Goal: Information Seeking & Learning: Learn about a topic

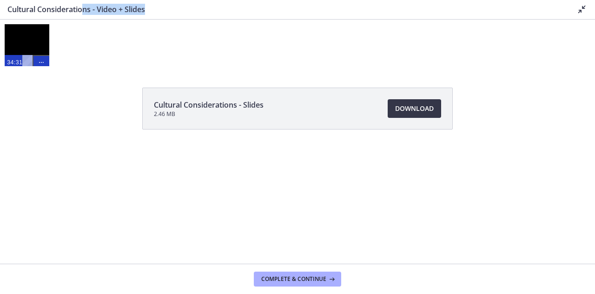
scroll to position [593, 0]
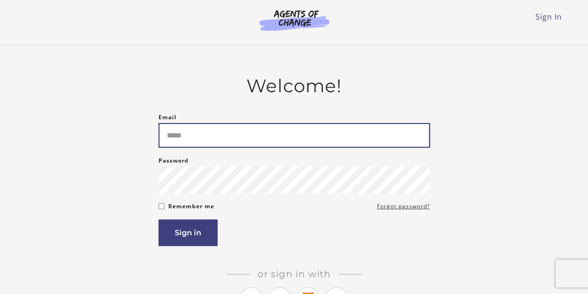
click at [191, 137] on input "Email" at bounding box center [295, 135] width 272 height 25
type input "**********"
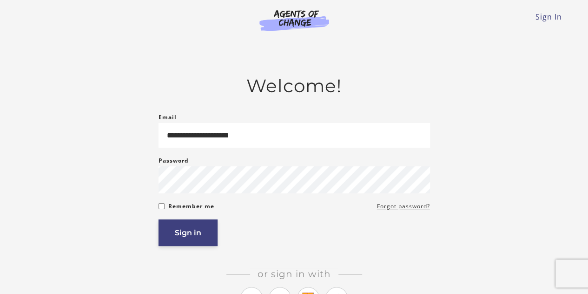
click at [180, 237] on button "Sign in" at bounding box center [188, 232] width 59 height 27
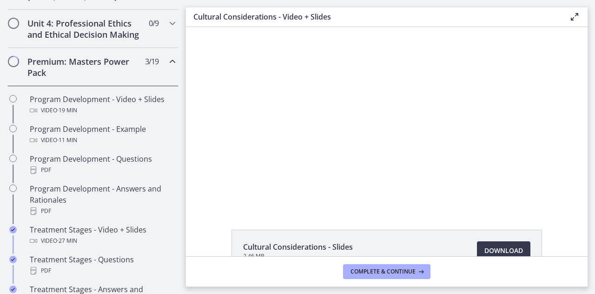
scroll to position [403, 0]
click at [381, 276] on button "Complete & continue" at bounding box center [386, 271] width 87 height 15
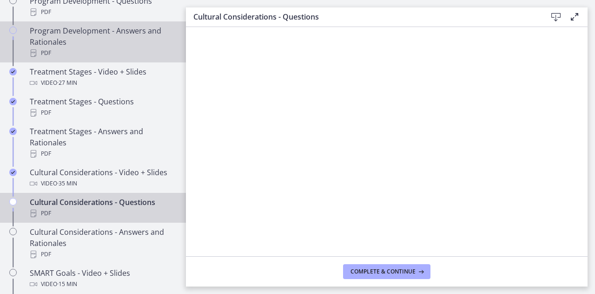
scroll to position [562, 0]
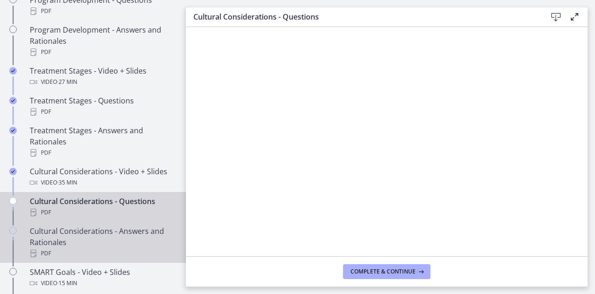
click at [89, 258] on div "PDF" at bounding box center [102, 252] width 145 height 11
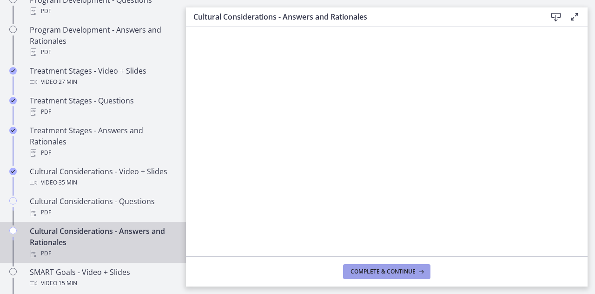
click at [367, 269] on span "Complete & continue" at bounding box center [383, 270] width 65 height 7
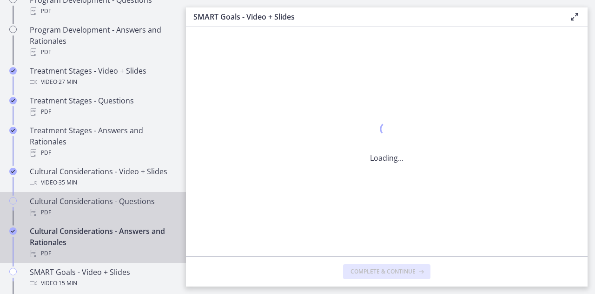
click at [67, 209] on div "Cultural Considerations - Questions PDF" at bounding box center [102, 206] width 145 height 22
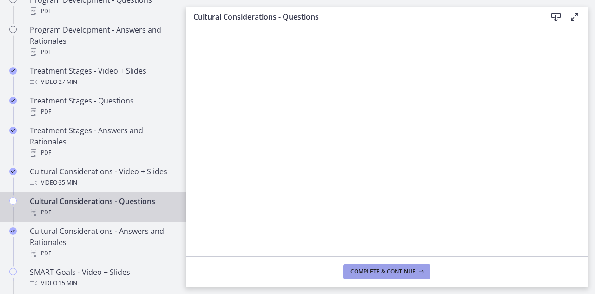
click at [375, 279] on button "Complete & continue" at bounding box center [386, 271] width 87 height 15
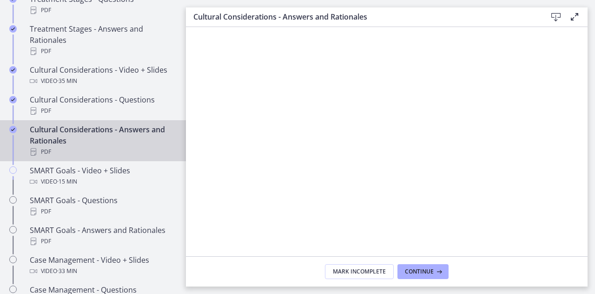
scroll to position [667, 0]
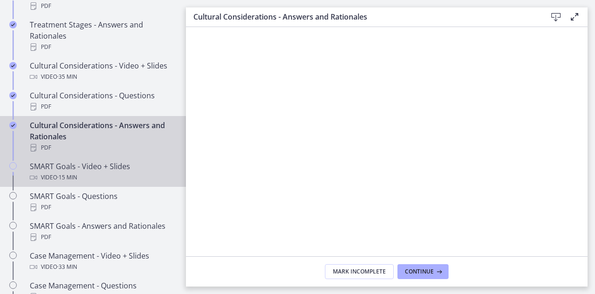
click at [88, 175] on div "SMART Goals - Video + Slides Video · 15 min" at bounding box center [102, 171] width 145 height 22
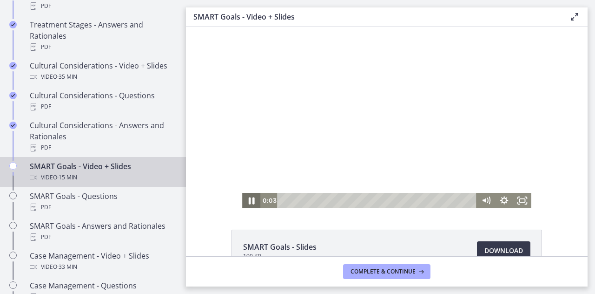
click at [248, 201] on icon "Pause" at bounding box center [251, 200] width 6 height 7
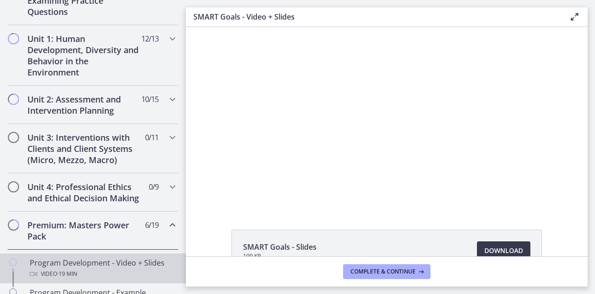
scroll to position [238, 0]
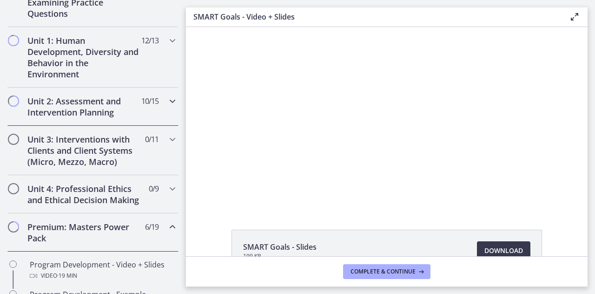
click at [93, 102] on h2 "Unit 2: Assessment and Intervention Planning" at bounding box center [84, 106] width 114 height 22
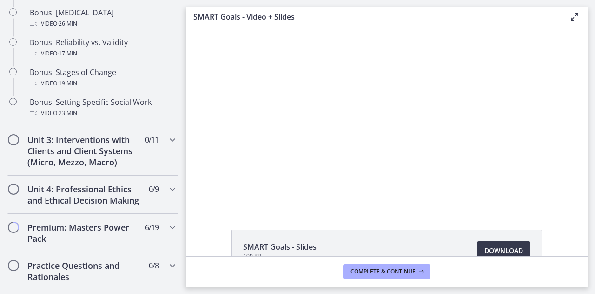
scroll to position [804, 0]
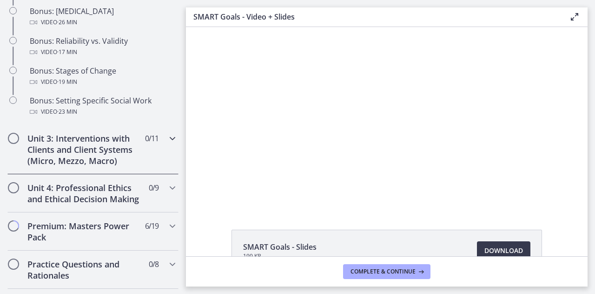
click at [88, 160] on h2 "Unit 3: Interventions with Clients and Client Systems (Micro, Mezzo, Macro)" at bounding box center [84, 149] width 114 height 33
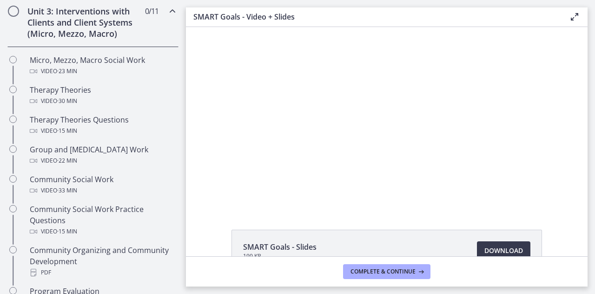
scroll to position [354, 0]
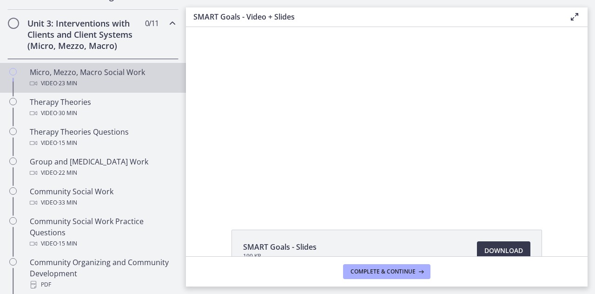
click at [94, 75] on div "Micro, Mezzo, Macro Social Work Video · 23 min" at bounding box center [102, 78] width 145 height 22
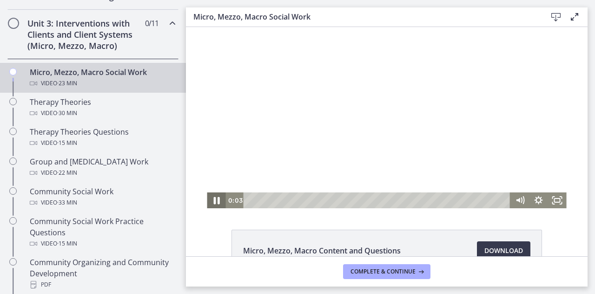
click at [214, 203] on icon "Pause" at bounding box center [216, 200] width 22 height 19
click at [214, 203] on icon "Play Video" at bounding box center [217, 200] width 22 height 19
click at [214, 203] on icon "Pause" at bounding box center [216, 200] width 19 height 16
click at [553, 205] on icon "Fullscreen" at bounding box center [558, 200] width 22 height 19
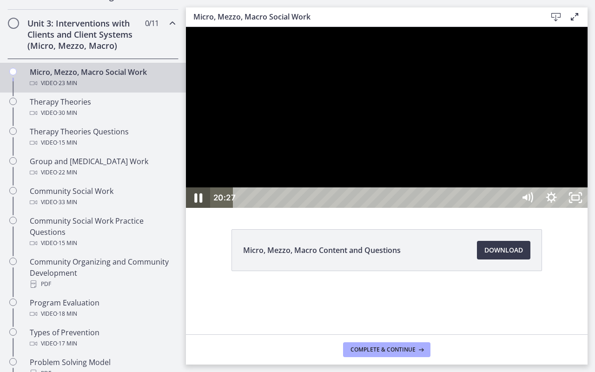
click at [197, 203] on icon "Pause" at bounding box center [198, 198] width 8 height 9
click at [195, 210] on icon "Play Video" at bounding box center [199, 198] width 29 height 25
click at [590, 210] on icon "Unfullscreen" at bounding box center [576, 198] width 29 height 25
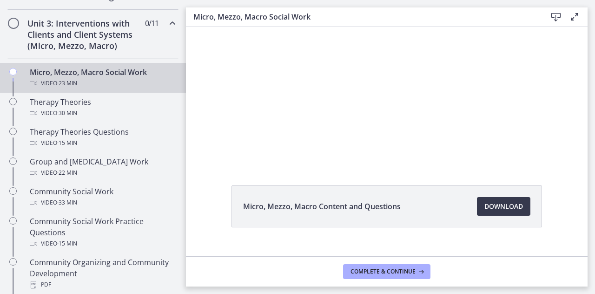
scroll to position [44, 0]
click at [389, 267] on button "Complete & continue" at bounding box center [386, 271] width 87 height 15
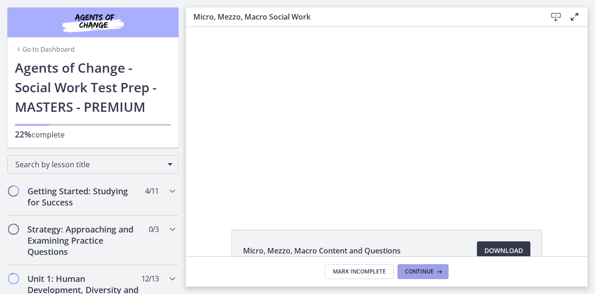
click at [427, 270] on span "Continue" at bounding box center [419, 270] width 29 height 7
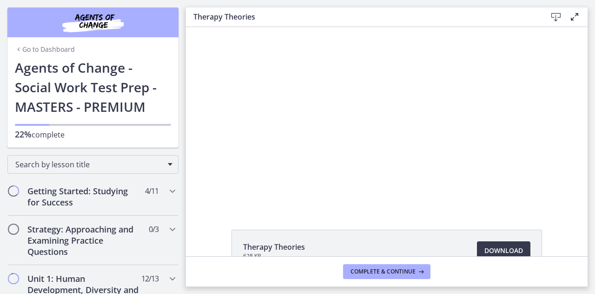
click at [427, 270] on button "Complete & continue" at bounding box center [386, 271] width 87 height 15
click at [55, 49] on link "Go to Dashboard" at bounding box center [45, 49] width 60 height 9
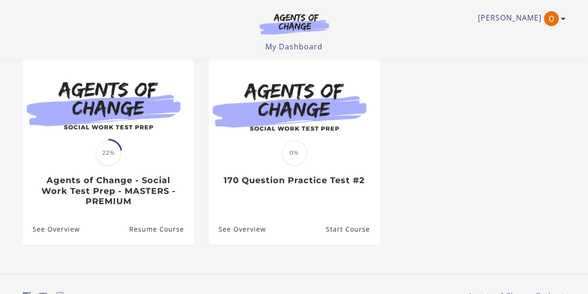
scroll to position [83, 0]
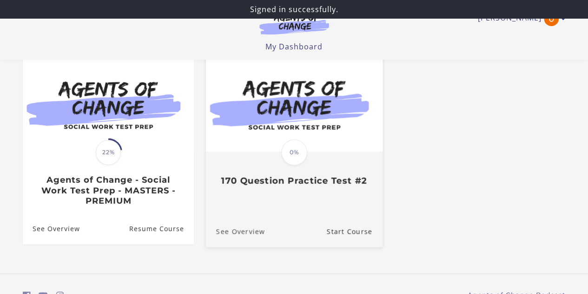
click at [242, 237] on link "See Overview" at bounding box center [235, 230] width 59 height 31
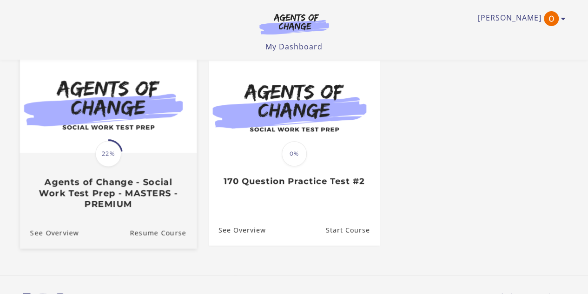
click at [107, 172] on div "Translation missing: en.liquid.partials.dashboard_course_card.progress_descript…" at bounding box center [108, 181] width 177 height 55
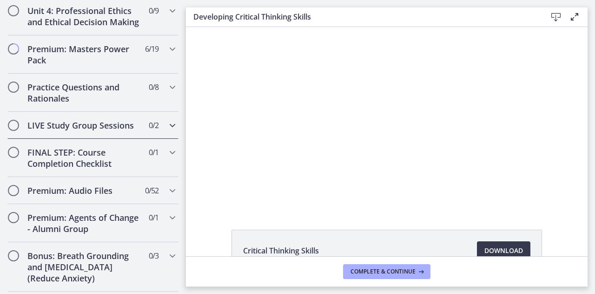
scroll to position [778, 0]
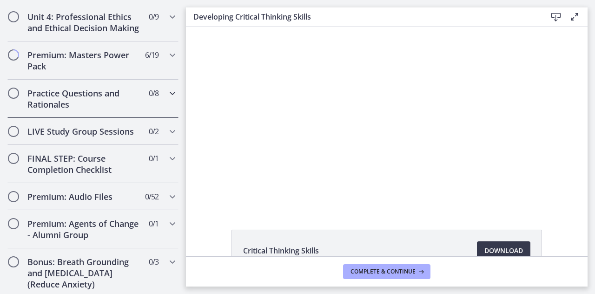
click at [96, 110] on h2 "Practice Questions and Rationales" at bounding box center [84, 98] width 114 height 22
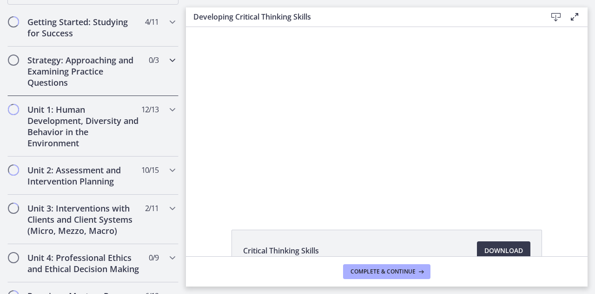
scroll to position [187, 0]
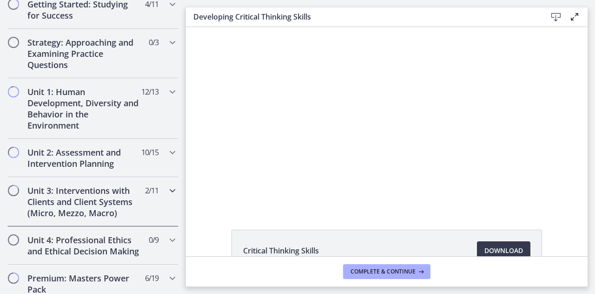
click at [84, 198] on h2 "Unit 3: Interventions with Clients and Client Systems (Micro, Mezzo, Macro)" at bounding box center [84, 201] width 114 height 33
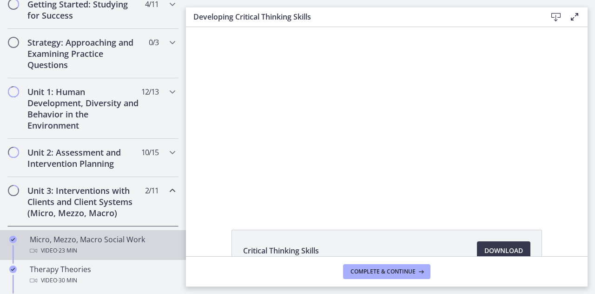
scroll to position [349, 0]
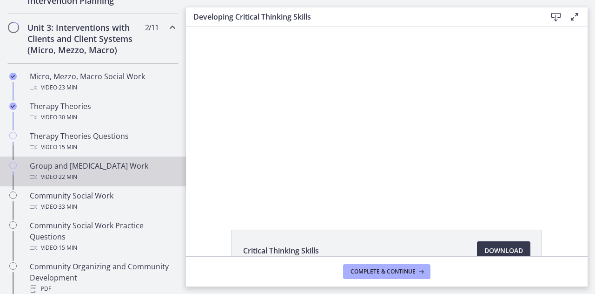
click at [74, 166] on div "Group and [MEDICAL_DATA] Work Video · 22 min" at bounding box center [102, 171] width 145 height 22
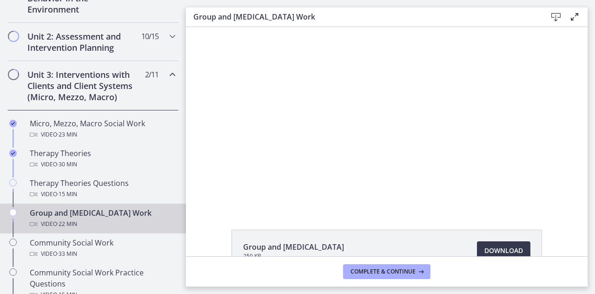
scroll to position [304, 0]
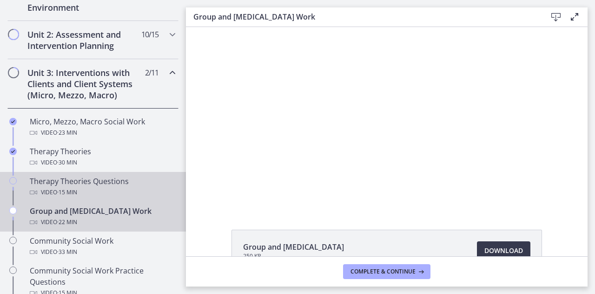
click at [108, 181] on div "Therapy Theories Questions Video · 15 min" at bounding box center [102, 186] width 145 height 22
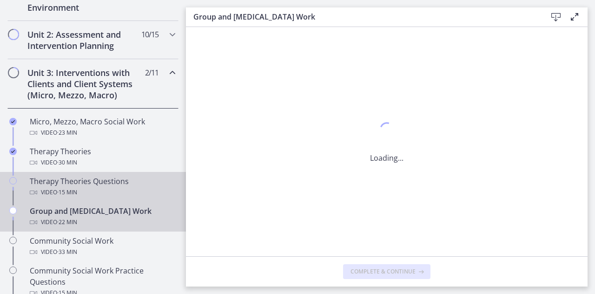
click at [108, 181] on div "Therapy Theories Questions Video · 15 min" at bounding box center [102, 186] width 145 height 22
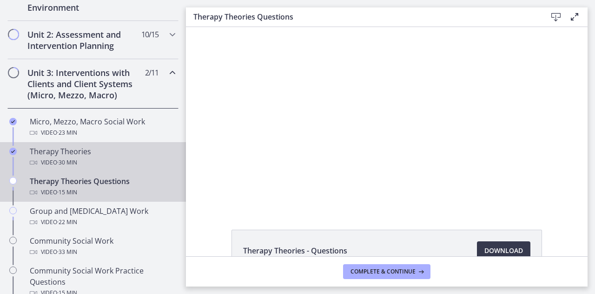
click at [86, 157] on div "Video · 30 min" at bounding box center [102, 162] width 145 height 11
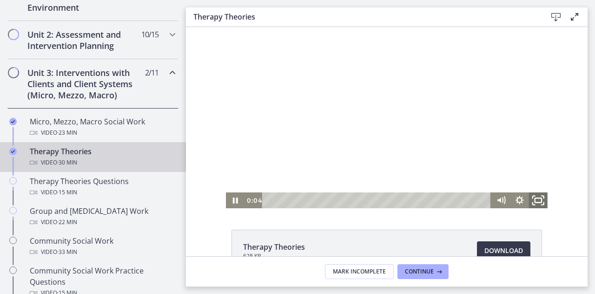
click at [542, 196] on icon "Fullscreen" at bounding box center [539, 200] width 22 height 19
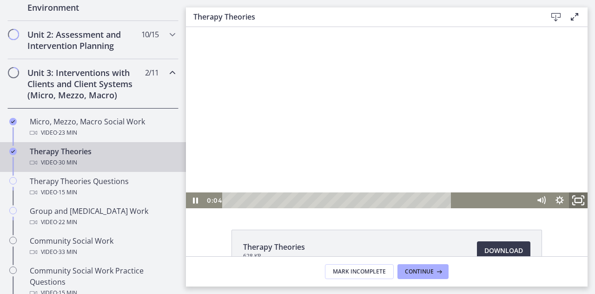
click at [588, 208] on div at bounding box center [387, 117] width 402 height 181
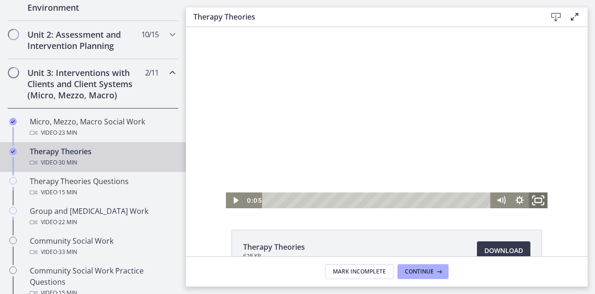
click at [542, 198] on icon "Fullscreen" at bounding box center [543, 196] width 2 height 2
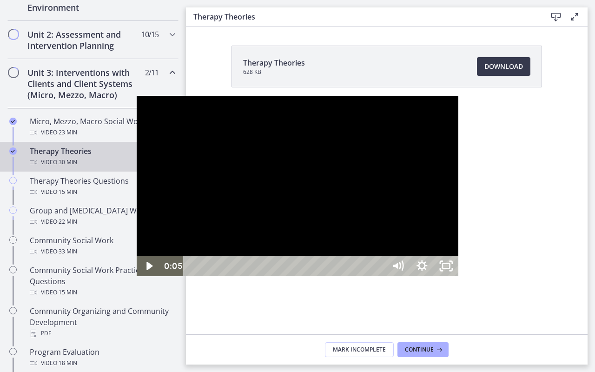
click at [459, 254] on div at bounding box center [298, 186] width 322 height 181
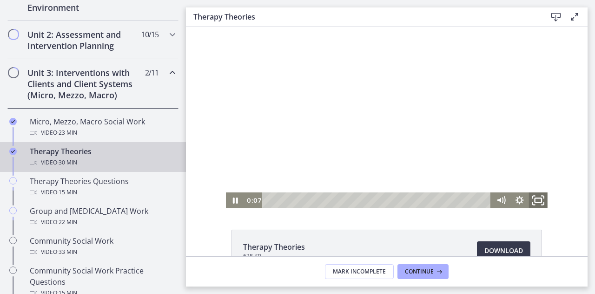
click at [535, 201] on icon "Fullscreen" at bounding box center [539, 200] width 22 height 19
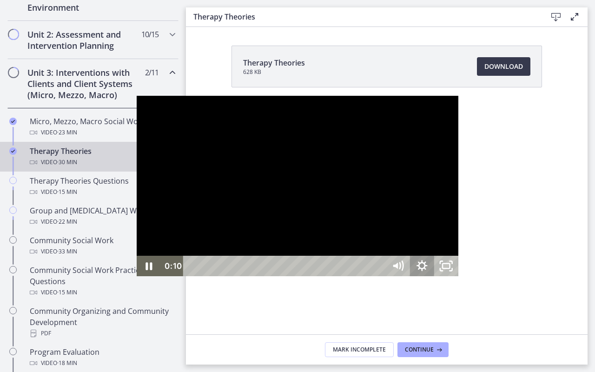
click at [428, 271] on icon "Show settings menu" at bounding box center [422, 266] width 11 height 11
click at [429, 273] on icon "Hide settings menu" at bounding box center [422, 266] width 13 height 13
click at [410, 256] on button "Hide settings menu" at bounding box center [422, 266] width 24 height 20
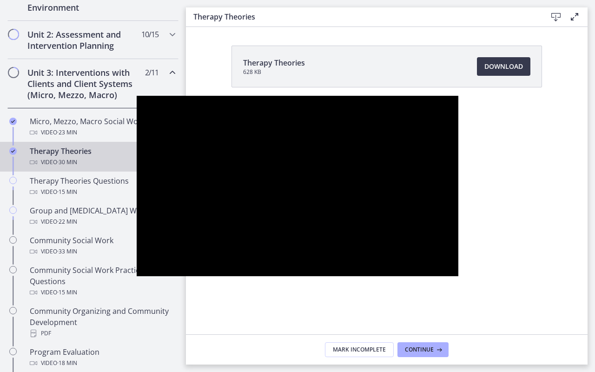
click at [410, 256] on button "Show settings menu" at bounding box center [422, 266] width 24 height 20
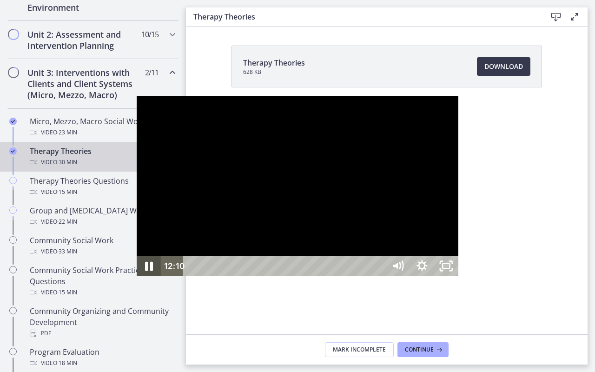
click at [134, 279] on icon "Pause" at bounding box center [148, 266] width 29 height 25
click at [137, 256] on button "Play Video" at bounding box center [149, 266] width 24 height 20
